Goal: Information Seeking & Learning: Check status

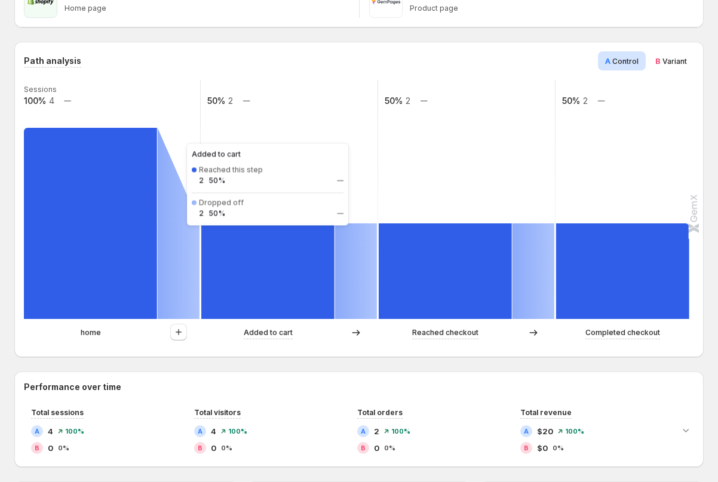
scroll to position [176, 0]
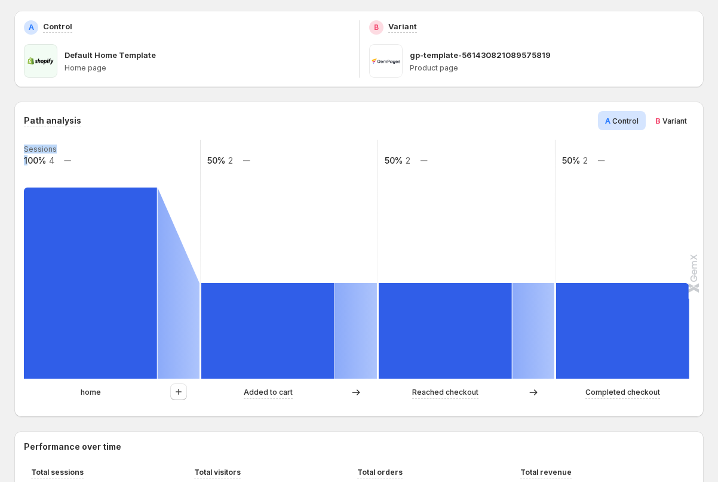
drag, startPoint x: 26, startPoint y: 156, endPoint x: 57, endPoint y: 160, distance: 31.3
click at [57, 160] on g "Sessions 100% 4 50% 2 50% 2 50% 2" at bounding box center [378, 259] width 711 height 239
click at [677, 121] on span "Variant" at bounding box center [674, 120] width 24 height 9
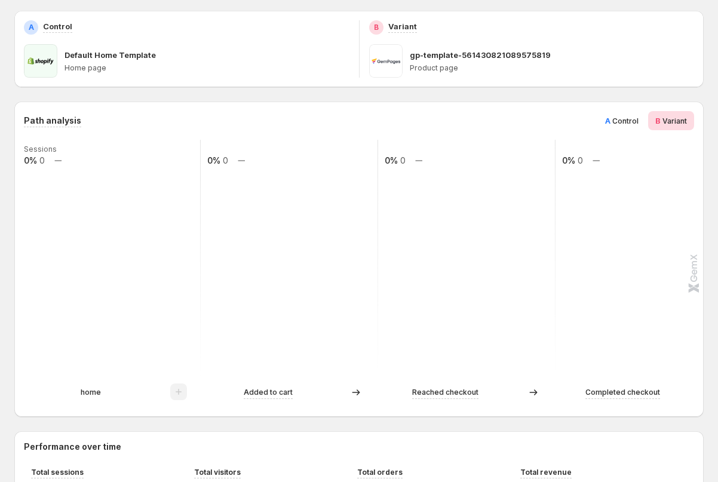
click at [608, 123] on span "A" at bounding box center [607, 121] width 5 height 10
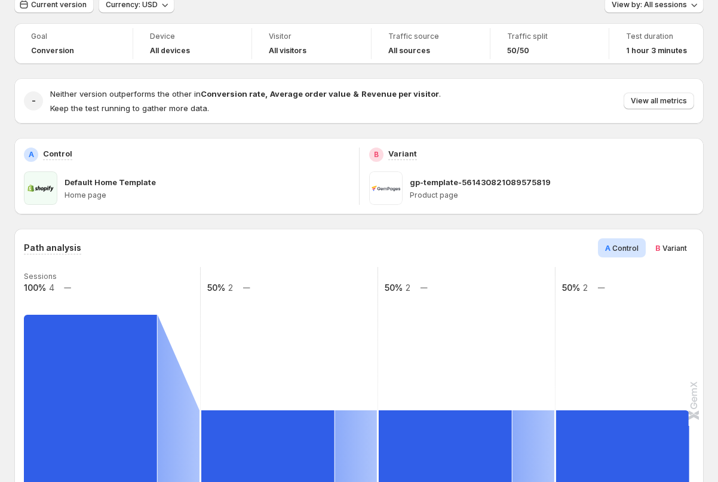
scroll to position [0, 0]
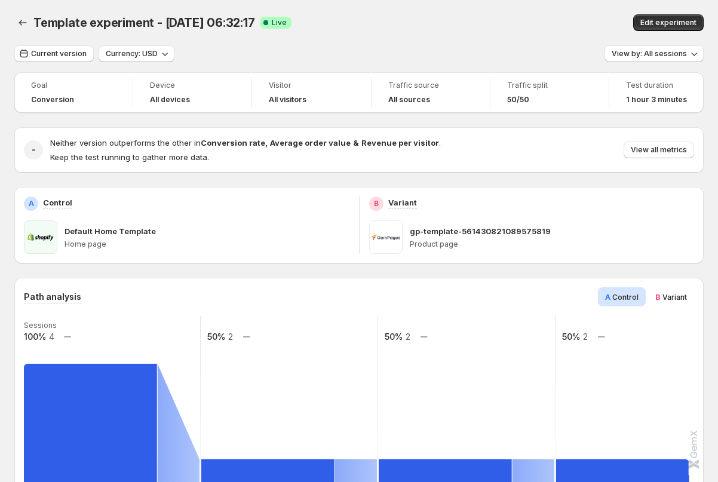
click at [643, 88] on span "Test duration" at bounding box center [656, 86] width 61 height 10
click at [161, 57] on icon "button" at bounding box center [165, 54] width 12 height 12
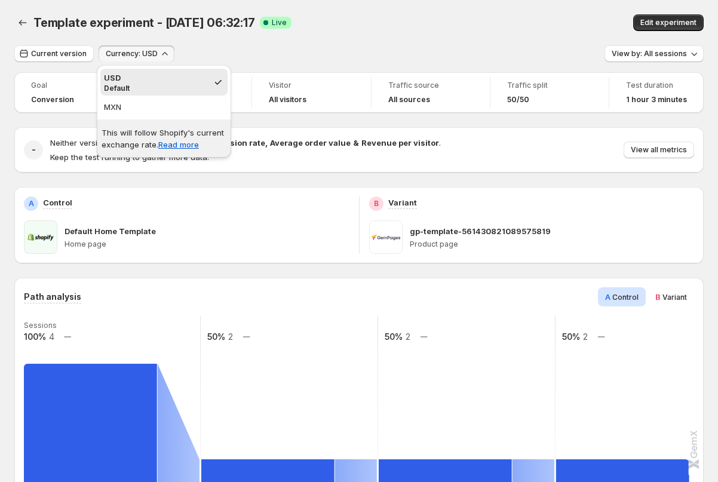
click at [249, 54] on div "Current version Currency: USD View by: All sessions" at bounding box center [358, 53] width 689 height 17
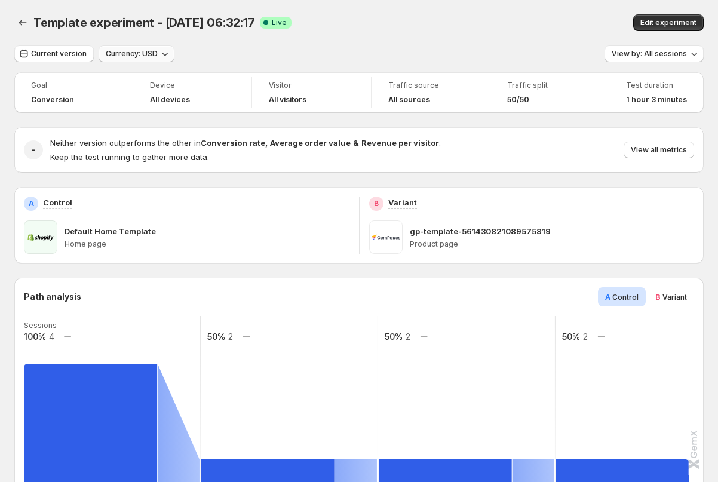
click at [75, 91] on div "Goal" at bounding box center [73, 85] width 85 height 12
click at [27, 152] on div "-" at bounding box center [33, 149] width 19 height 19
click at [641, 149] on span "View all metrics" at bounding box center [659, 150] width 56 height 10
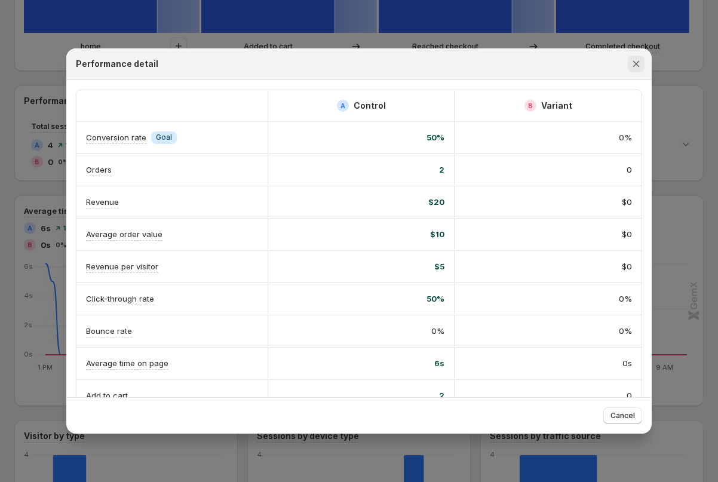
click at [635, 61] on icon "Close" at bounding box center [636, 64] width 12 height 12
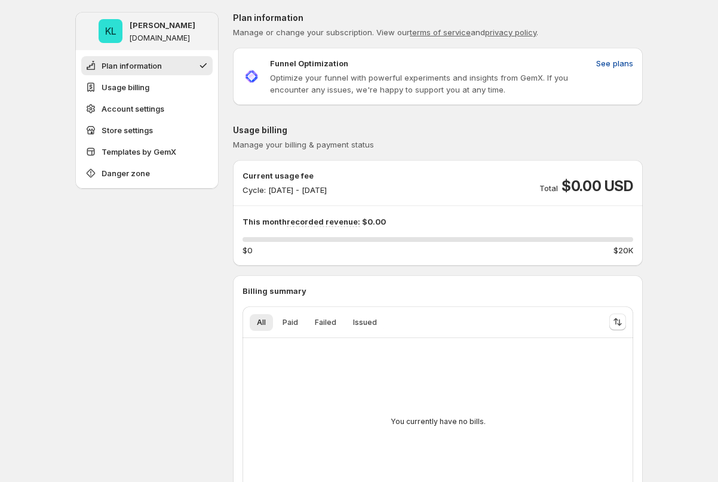
click at [607, 62] on span "See plans" at bounding box center [614, 63] width 37 height 12
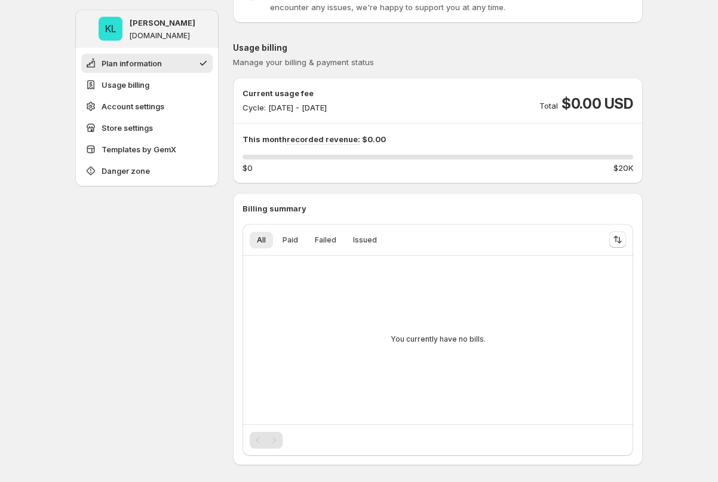
scroll to position [217, 0]
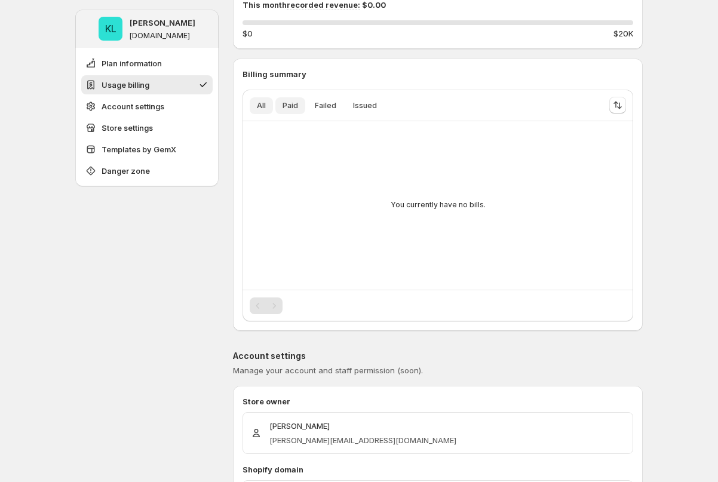
click at [288, 105] on span "Paid" at bounding box center [291, 106] width 16 height 10
click at [327, 105] on span "Failed" at bounding box center [326, 106] width 22 height 10
click at [363, 105] on span "Issued" at bounding box center [365, 106] width 24 height 10
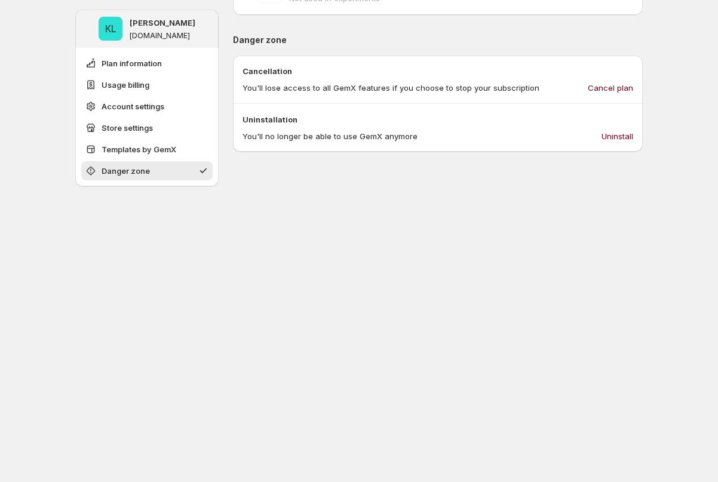
scroll to position [1271, 0]
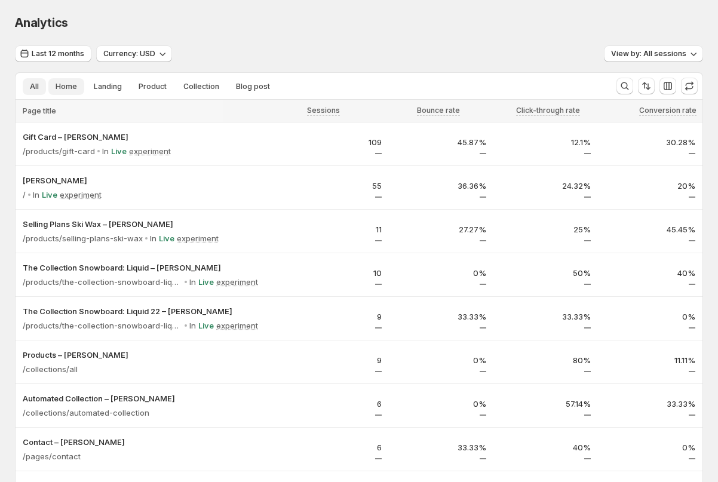
click at [66, 91] on button "Home" at bounding box center [66, 86] width 36 height 17
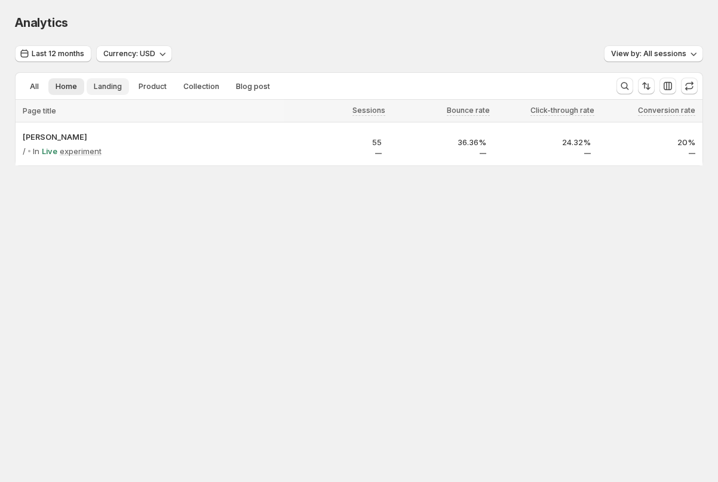
click at [109, 92] on button "Landing" at bounding box center [108, 86] width 42 height 17
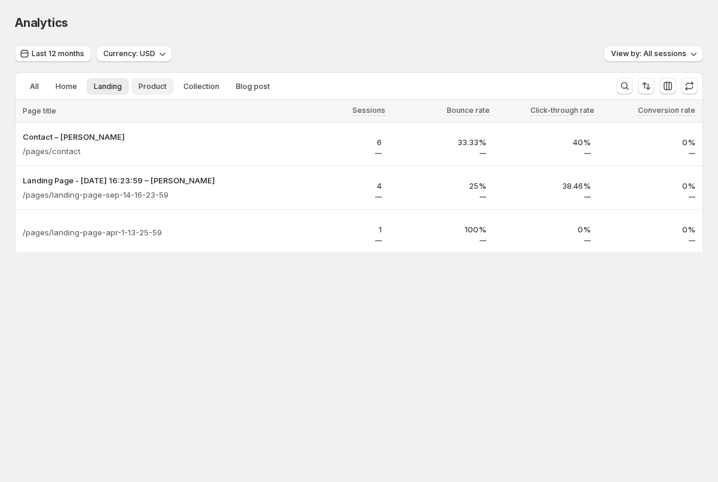
click at [152, 91] on button "Product" at bounding box center [152, 86] width 42 height 17
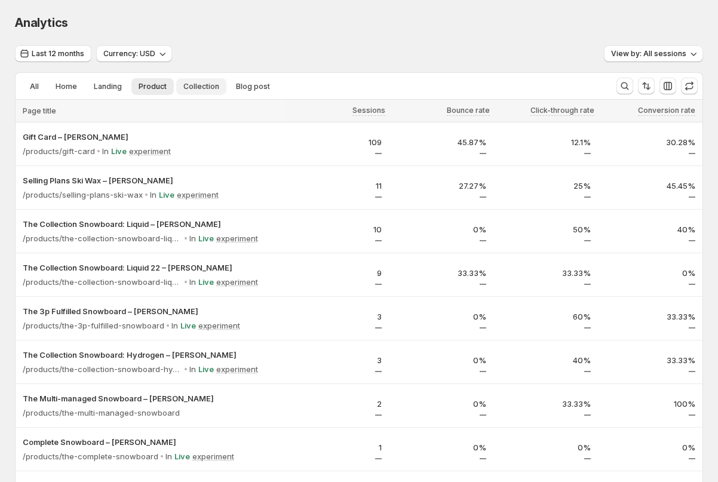
click at [198, 85] on span "Collection" at bounding box center [201, 87] width 36 height 10
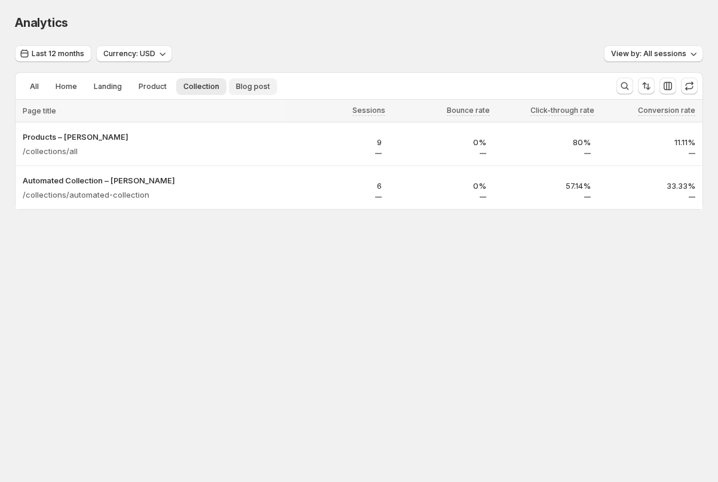
click at [250, 89] on span "Blog post" at bounding box center [253, 87] width 34 height 10
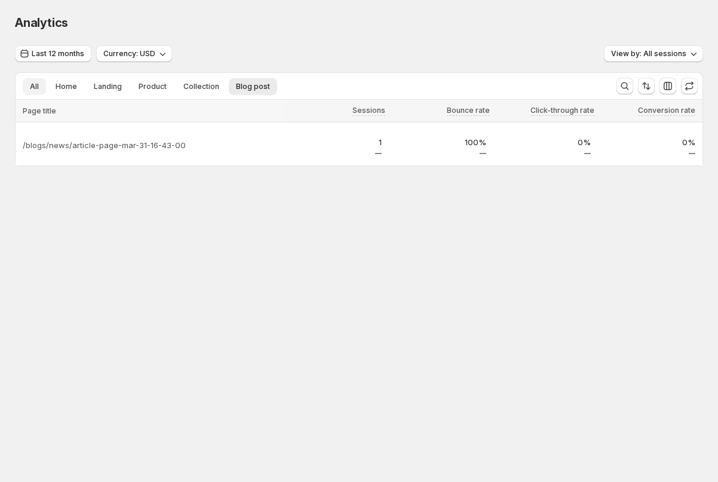
click at [26, 82] on button "All" at bounding box center [34, 86] width 23 height 17
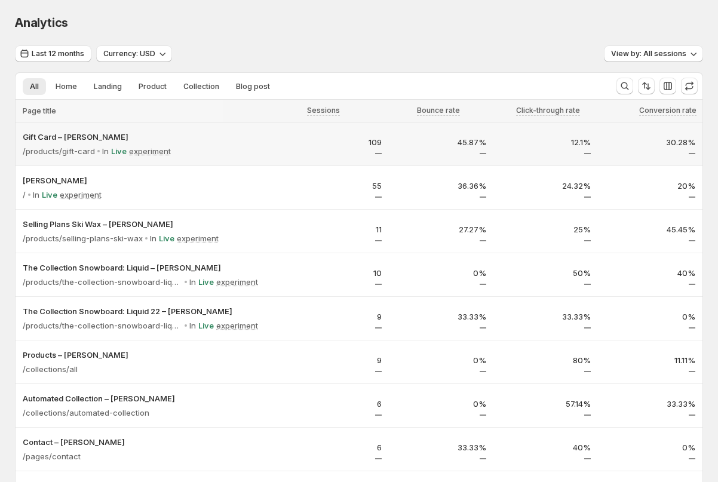
click at [203, 143] on div "/products/gift-card In Live experiment" at bounding box center [150, 151] width 254 height 17
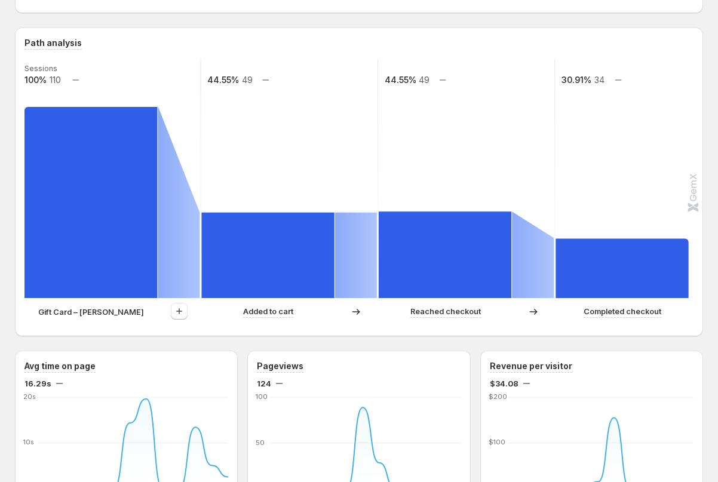
scroll to position [282, 0]
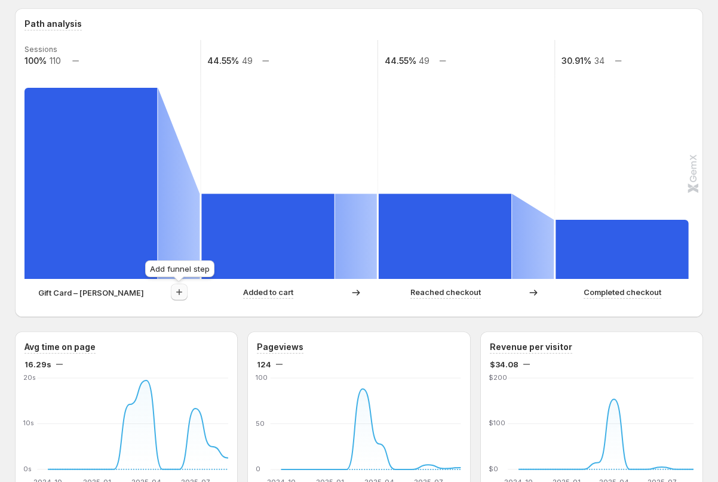
click at [177, 291] on icon "button" at bounding box center [179, 292] width 12 height 12
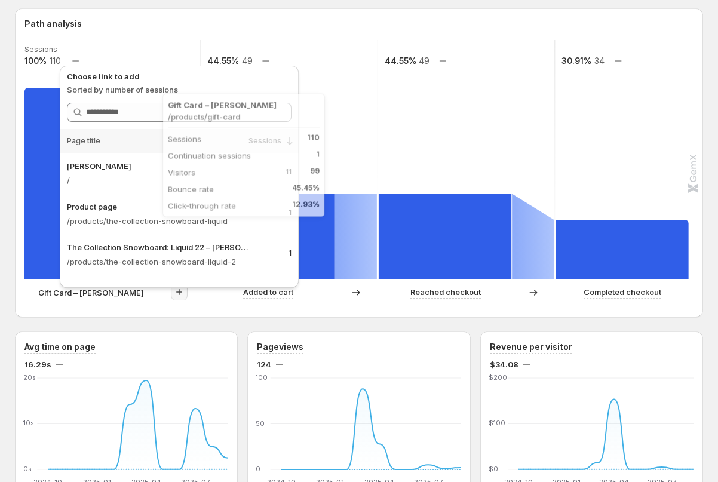
click at [44, 174] on rect at bounding box center [90, 183] width 133 height 191
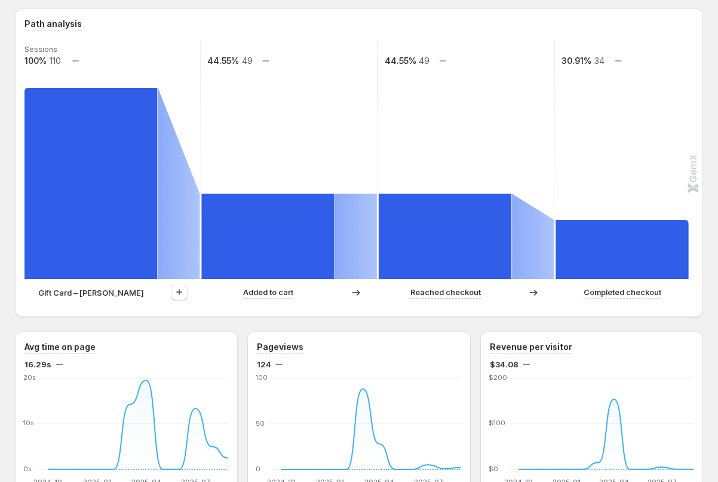
click at [170, 291] on div at bounding box center [179, 292] width 42 height 17
click at [179, 296] on icon "button" at bounding box center [179, 292] width 12 height 12
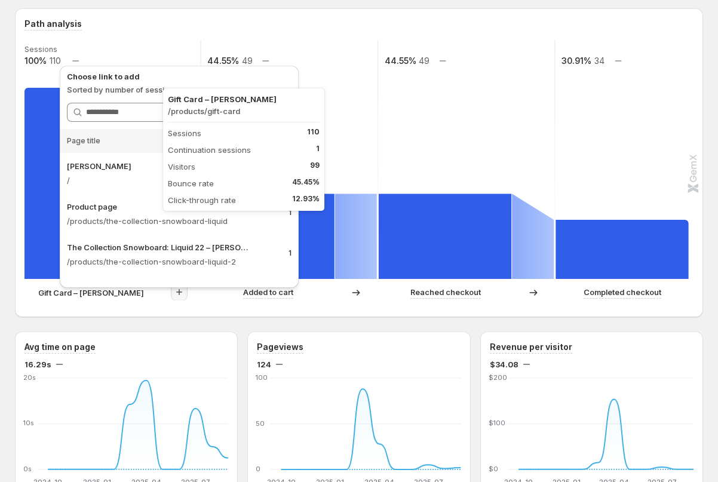
click at [36, 200] on rect at bounding box center [90, 183] width 133 height 191
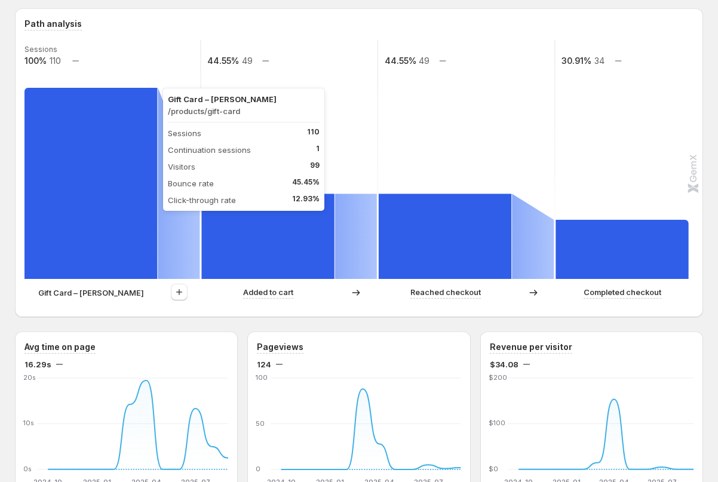
click at [36, 200] on rect at bounding box center [90, 183] width 133 height 191
click at [109, 246] on rect at bounding box center [90, 183] width 133 height 191
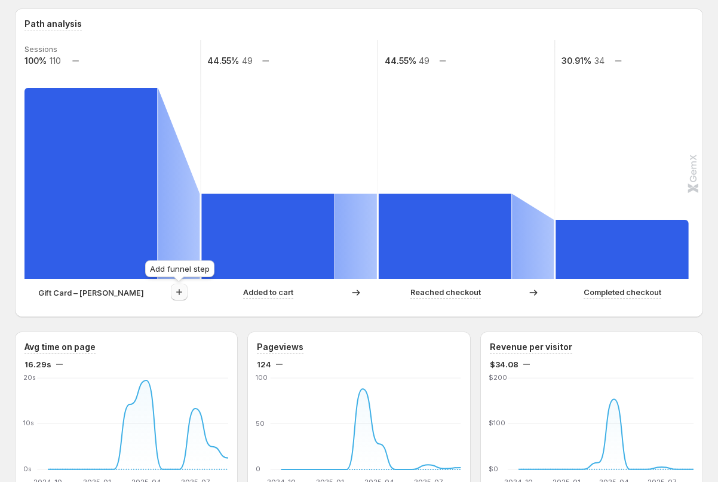
click at [178, 300] on button "button" at bounding box center [179, 292] width 17 height 17
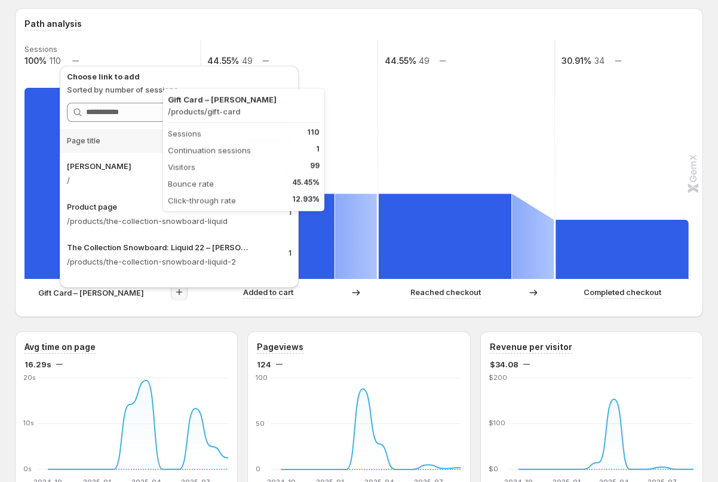
click at [25, 197] on rect at bounding box center [90, 183] width 133 height 191
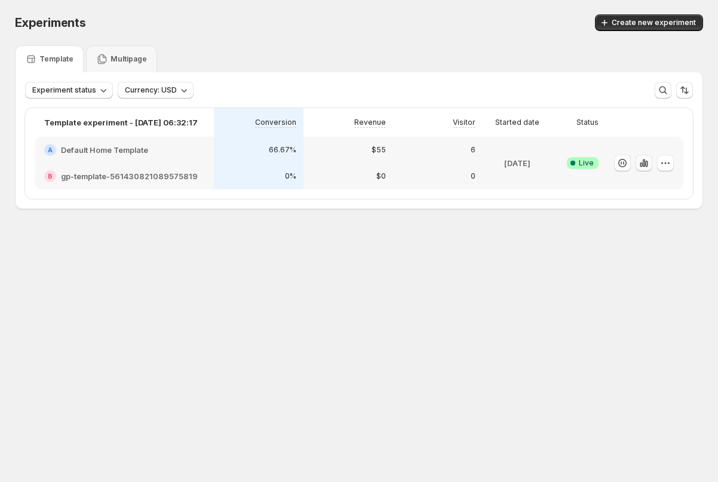
click at [645, 164] on icon "button" at bounding box center [644, 163] width 12 height 12
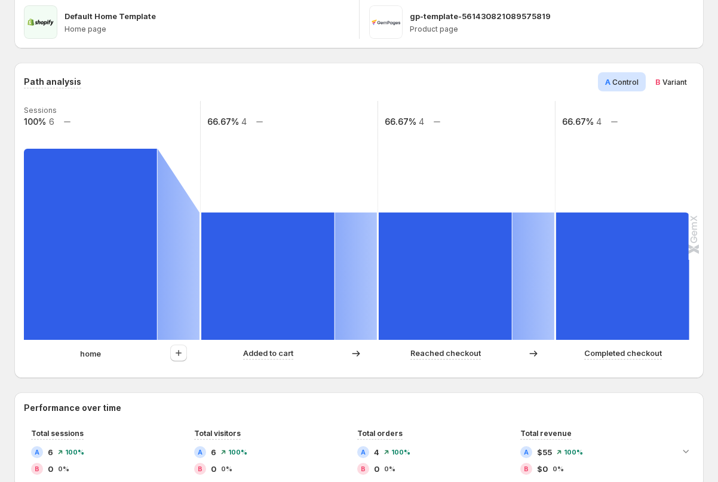
scroll to position [234, 0]
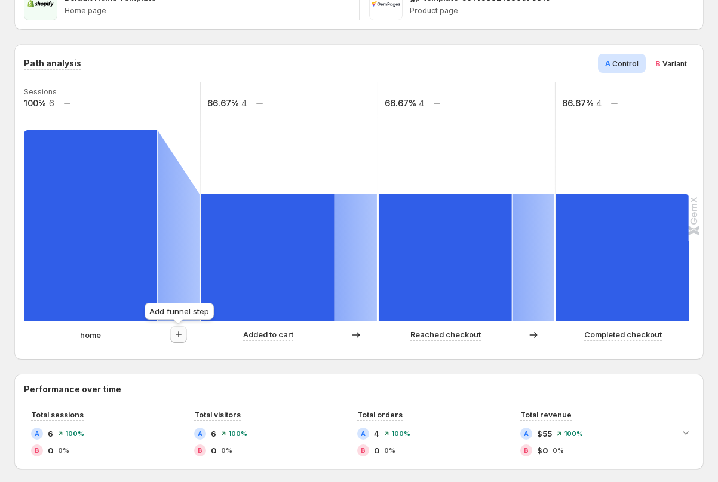
click at [182, 336] on icon "button" at bounding box center [179, 335] width 12 height 12
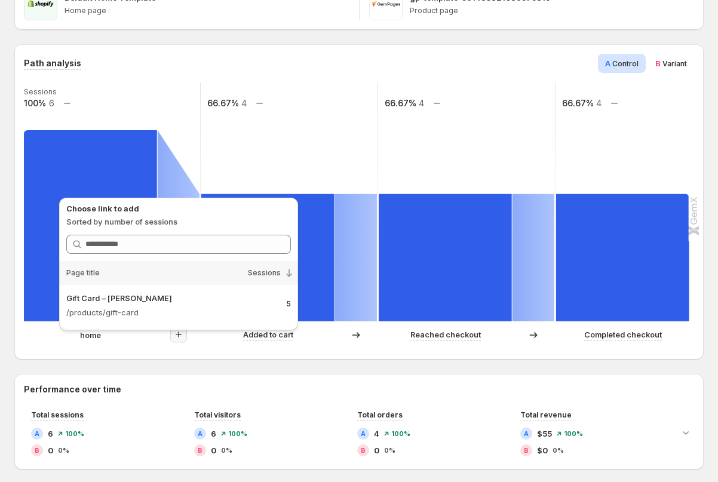
click at [182, 350] on div "home Added to cart Reached checkout Completed checkout" at bounding box center [358, 338] width 668 height 24
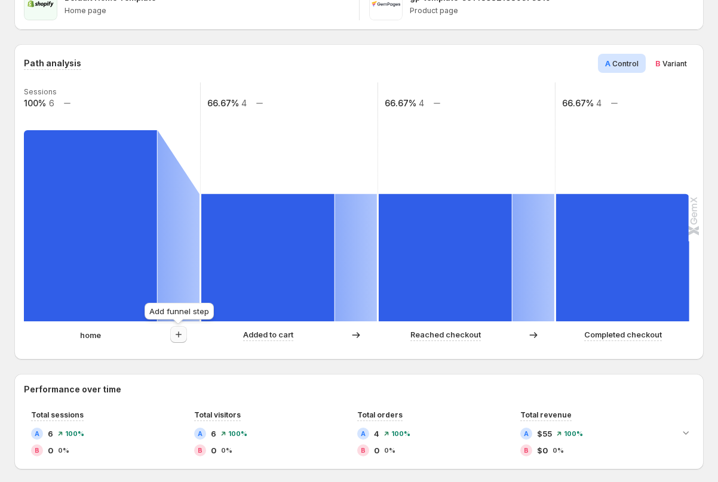
click at [178, 337] on icon "button" at bounding box center [179, 335] width 12 height 12
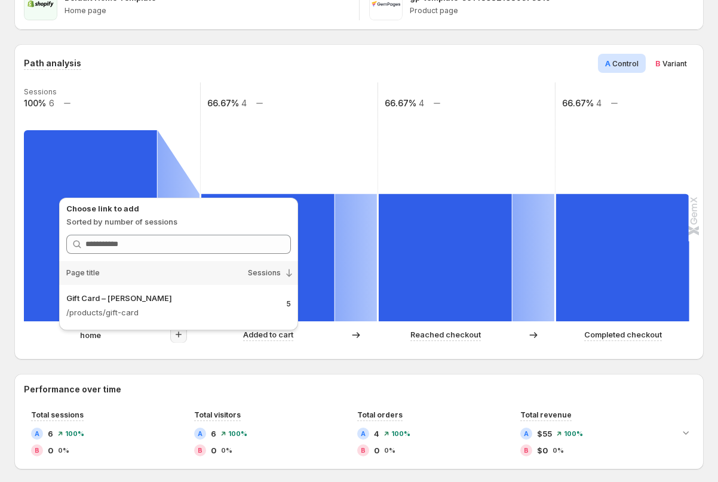
click at [149, 345] on div "home Added to cart Reached checkout Completed checkout" at bounding box center [358, 338] width 668 height 24
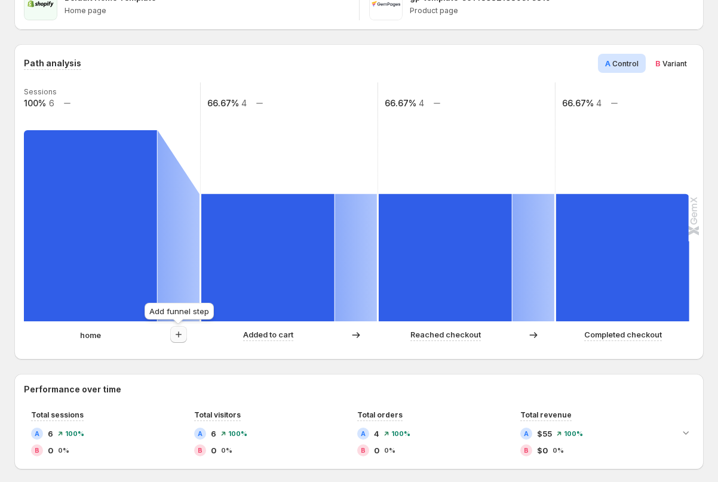
click at [179, 333] on icon "button" at bounding box center [179, 334] width 6 height 6
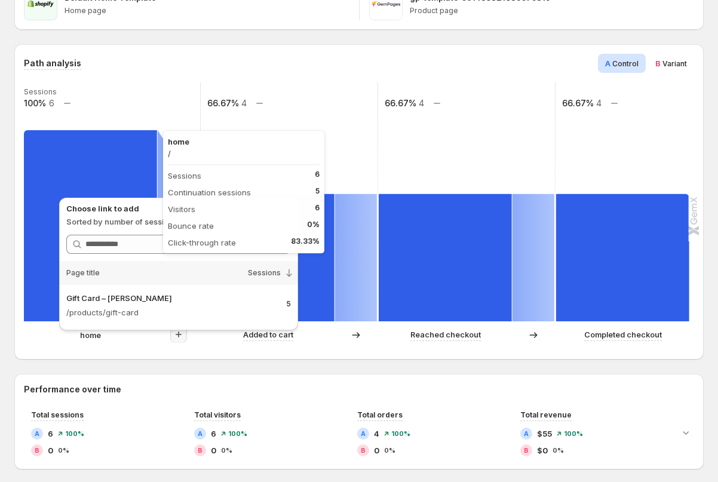
click at [128, 174] on rect at bounding box center [90, 225] width 133 height 191
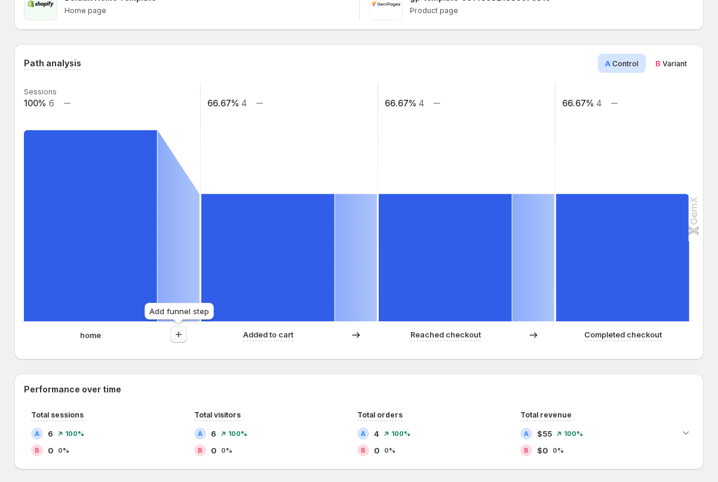
click at [179, 338] on icon "button" at bounding box center [179, 335] width 12 height 12
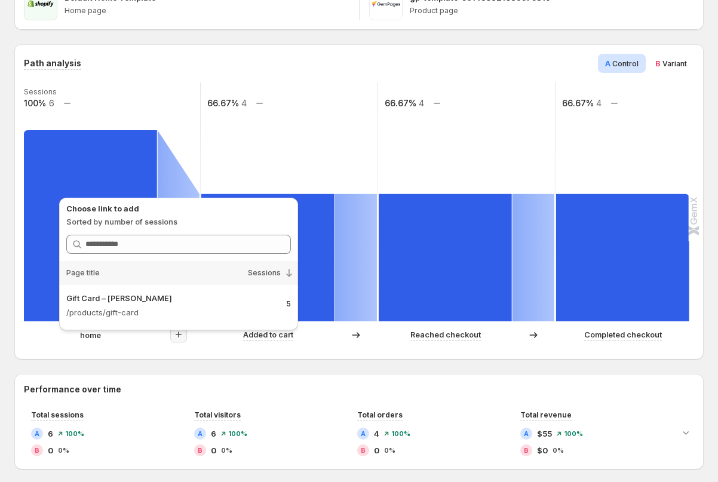
click at [152, 346] on div "home Added to cart Reached checkout Completed checkout" at bounding box center [358, 338] width 668 height 24
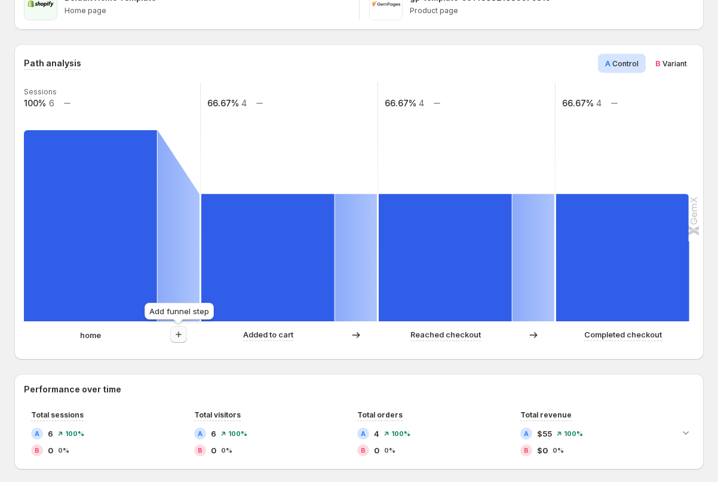
click at [177, 334] on icon "button" at bounding box center [179, 334] width 6 height 6
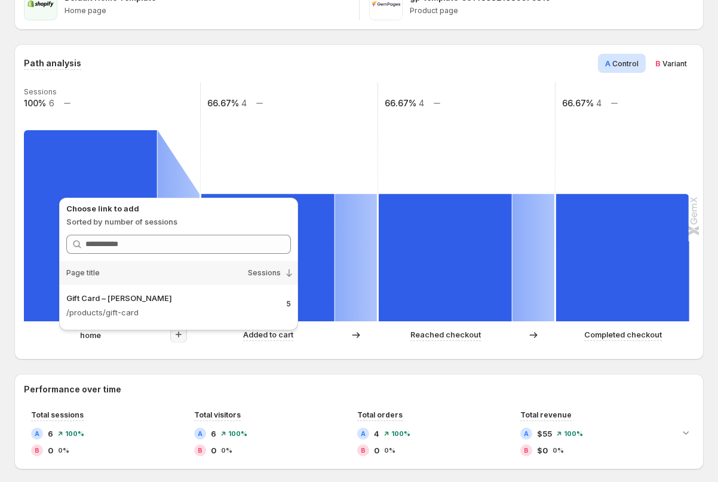
click at [138, 349] on div "home Added to cart Reached checkout Completed checkout" at bounding box center [358, 338] width 668 height 24
